Goal: Check status: Check status

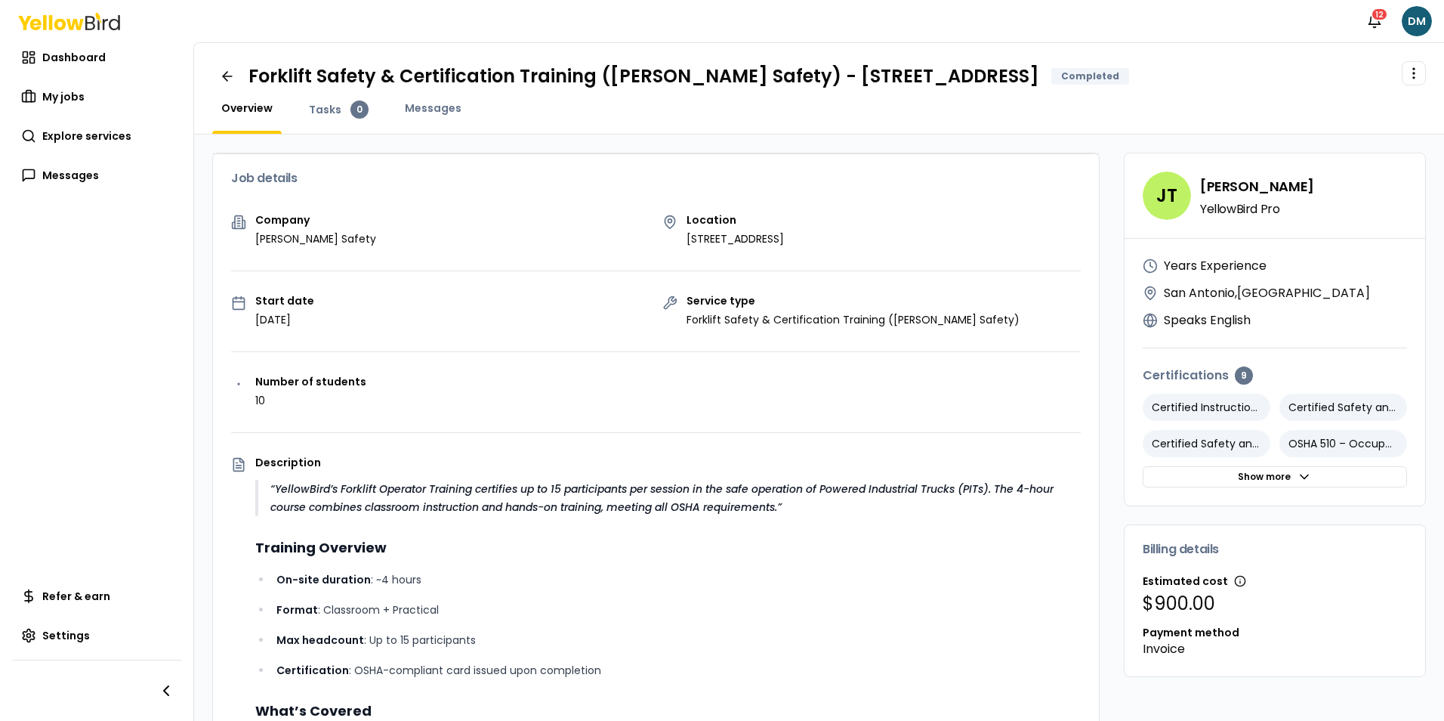
scroll to position [1035, 0]
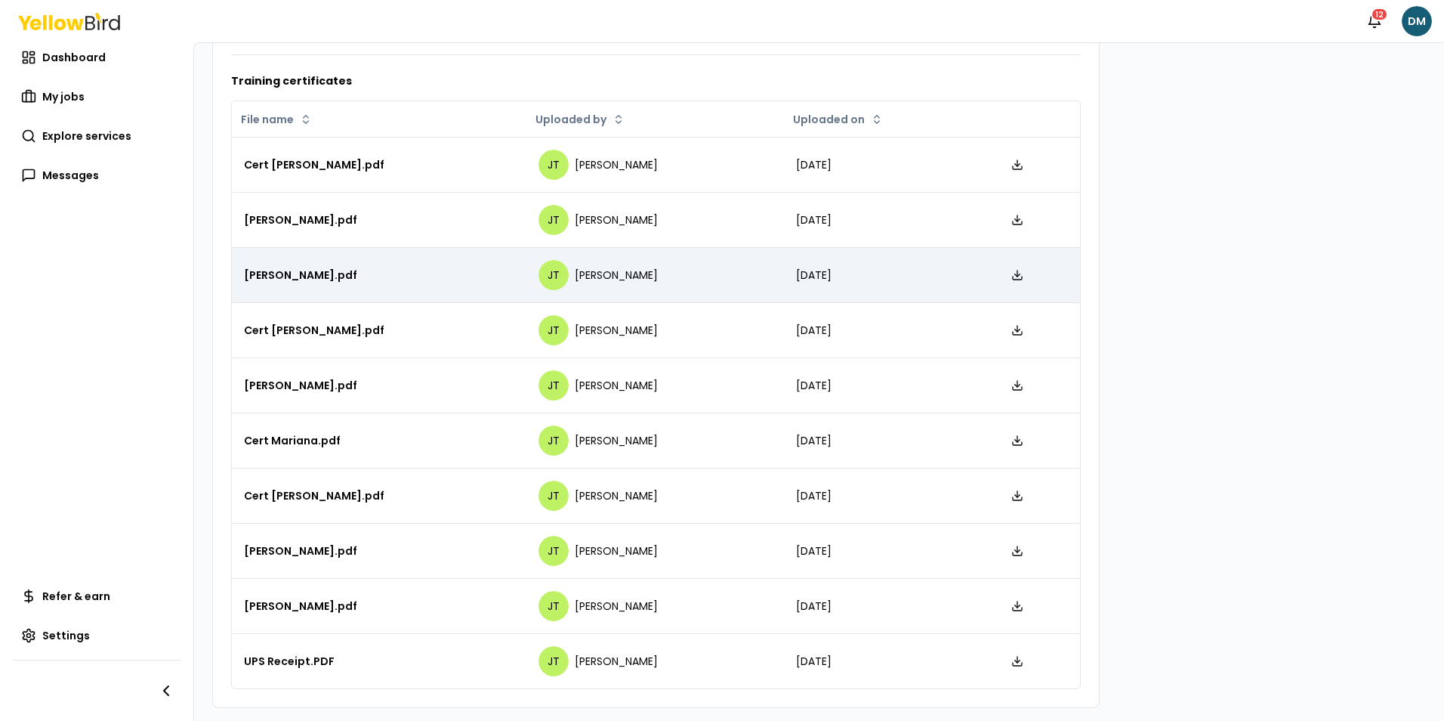
click at [313, 270] on div "[PERSON_NAME].pdf" at bounding box center [379, 274] width 270 height 15
click at [277, 278] on div "[PERSON_NAME].pdf" at bounding box center [379, 274] width 270 height 15
click at [1005, 279] on link at bounding box center [1017, 275] width 24 height 24
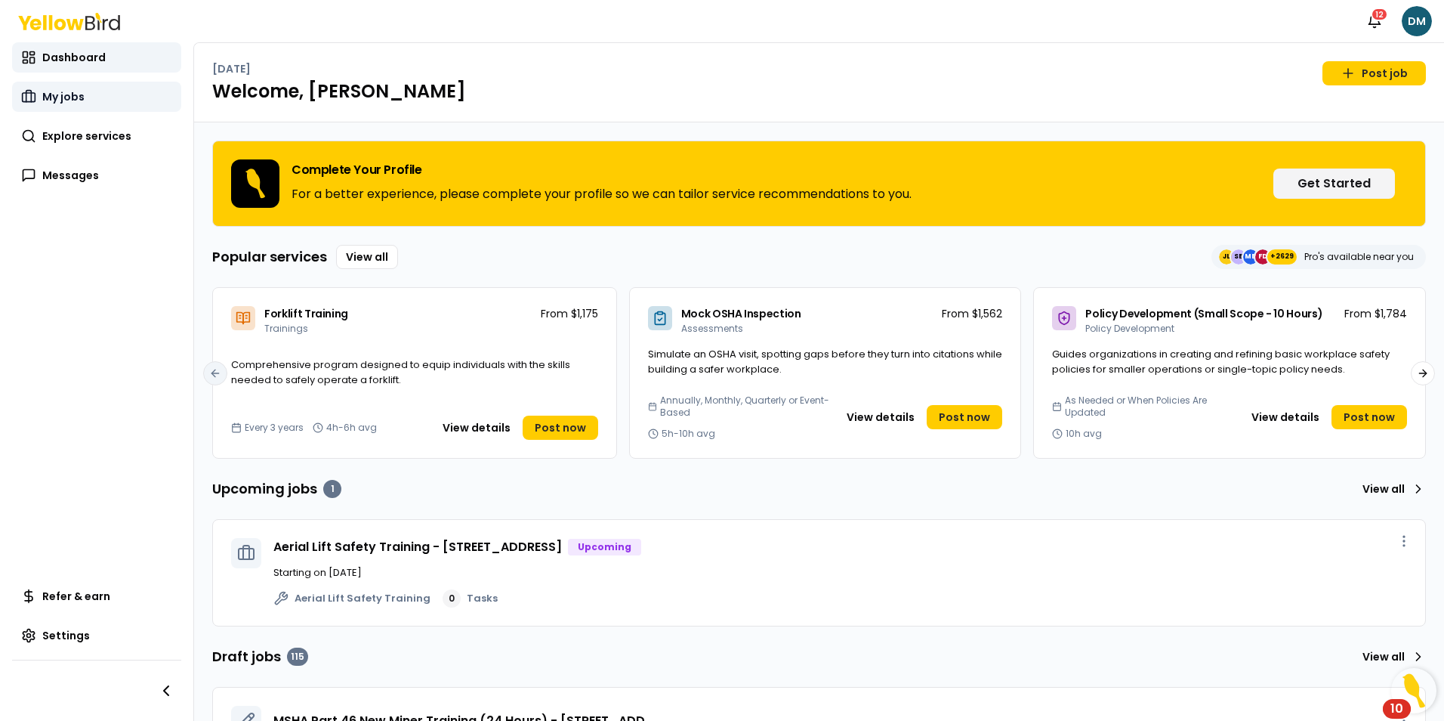
click at [99, 97] on link "My jobs" at bounding box center [96, 97] width 169 height 30
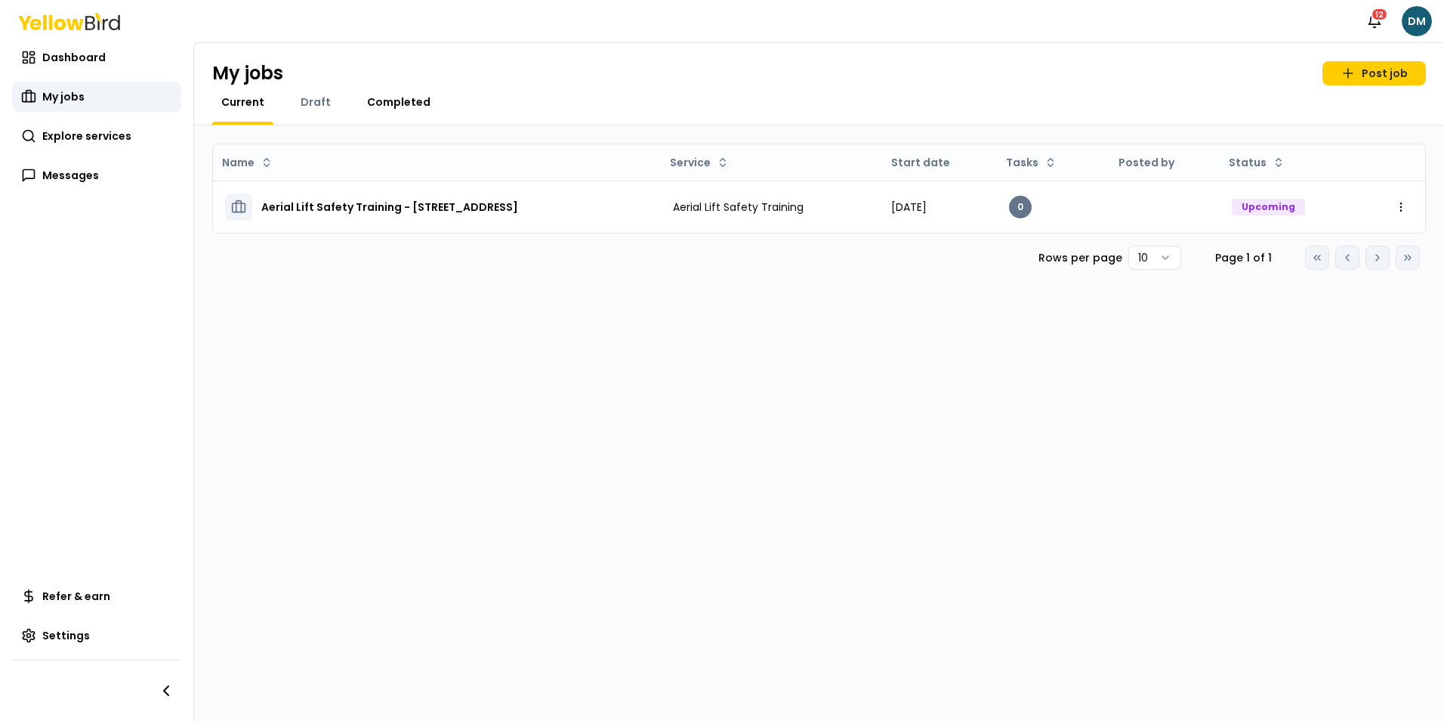
click at [378, 100] on span "Completed" at bounding box center [398, 101] width 63 height 15
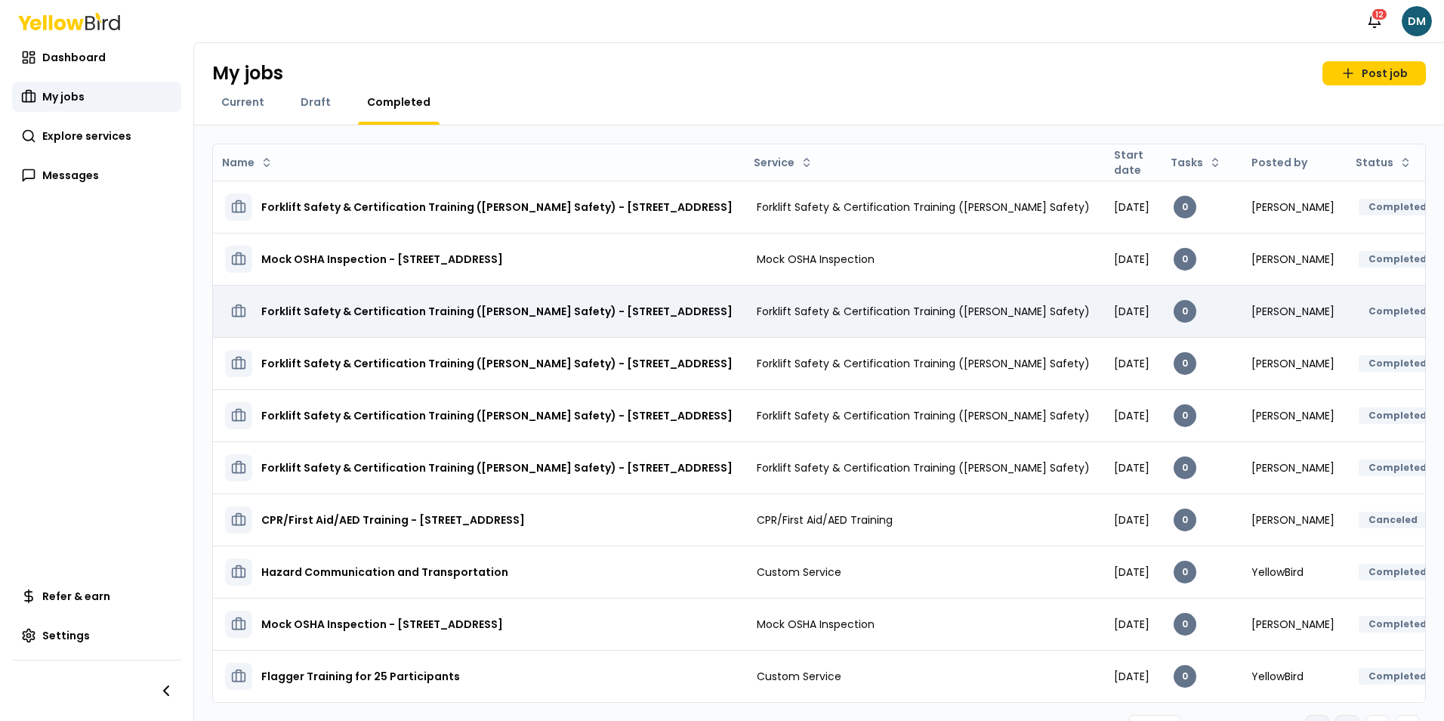
scroll to position [69, 0]
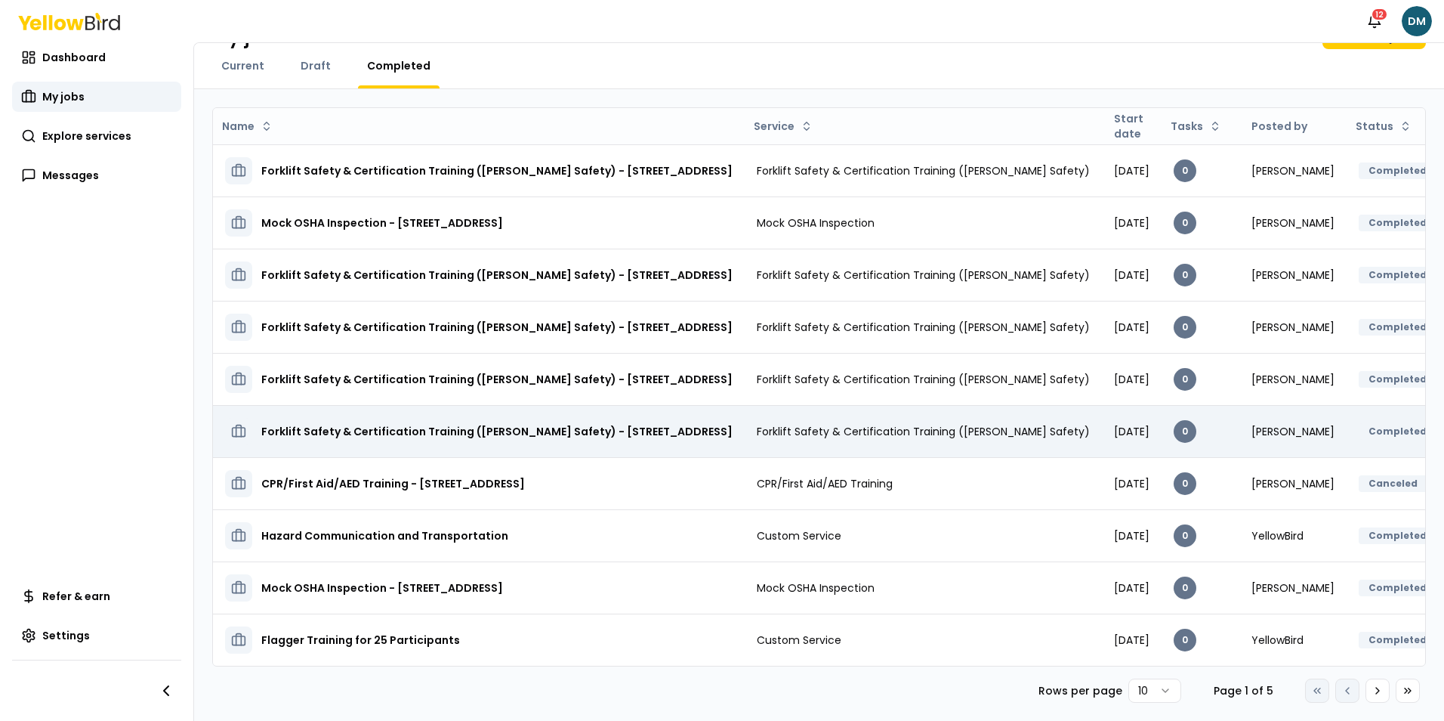
click at [461, 405] on td "Forklift Safety & Certification Training ([PERSON_NAME] Safety) - [STREET_ADDRE…" at bounding box center [479, 431] width 532 height 52
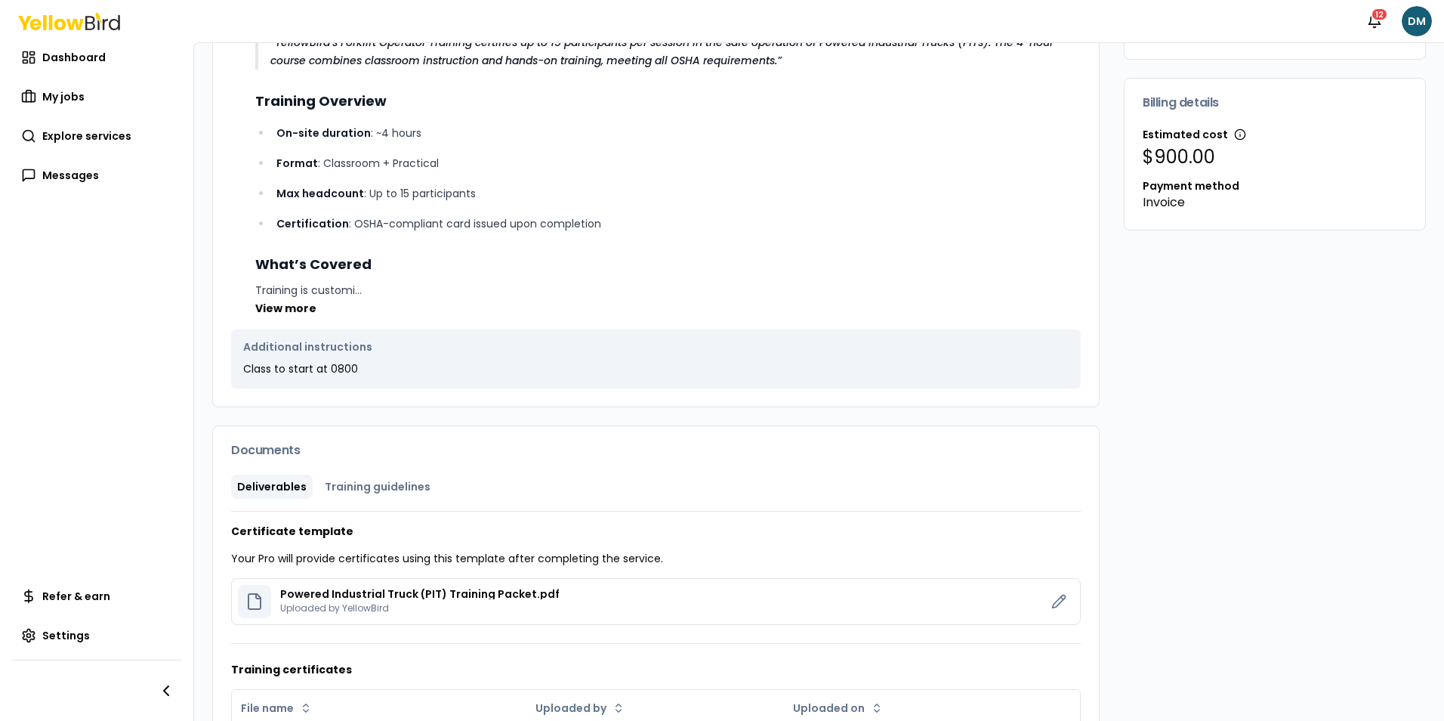
scroll to position [975, 0]
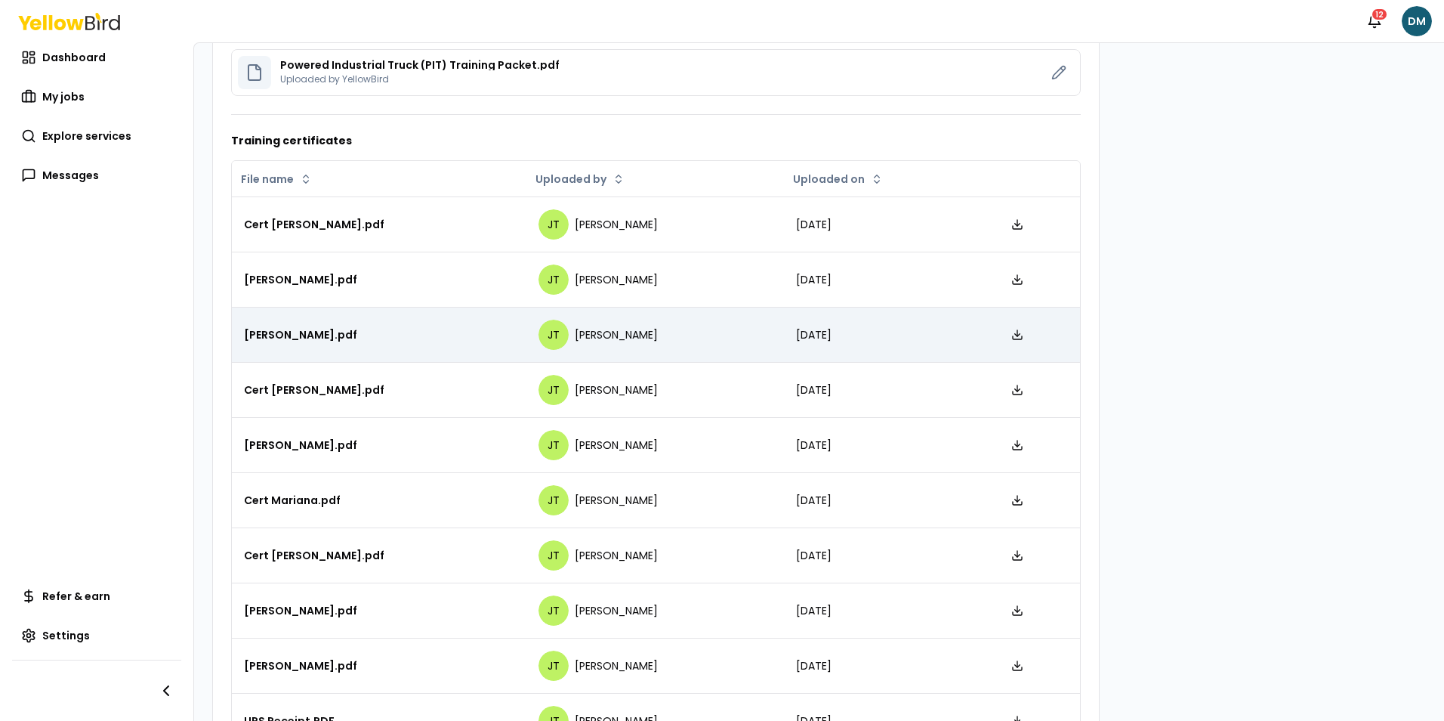
click at [306, 336] on div "[PERSON_NAME].pdf" at bounding box center [379, 334] width 270 height 15
click at [1005, 339] on link at bounding box center [1017, 335] width 24 height 24
